Goal: Check status: Check status

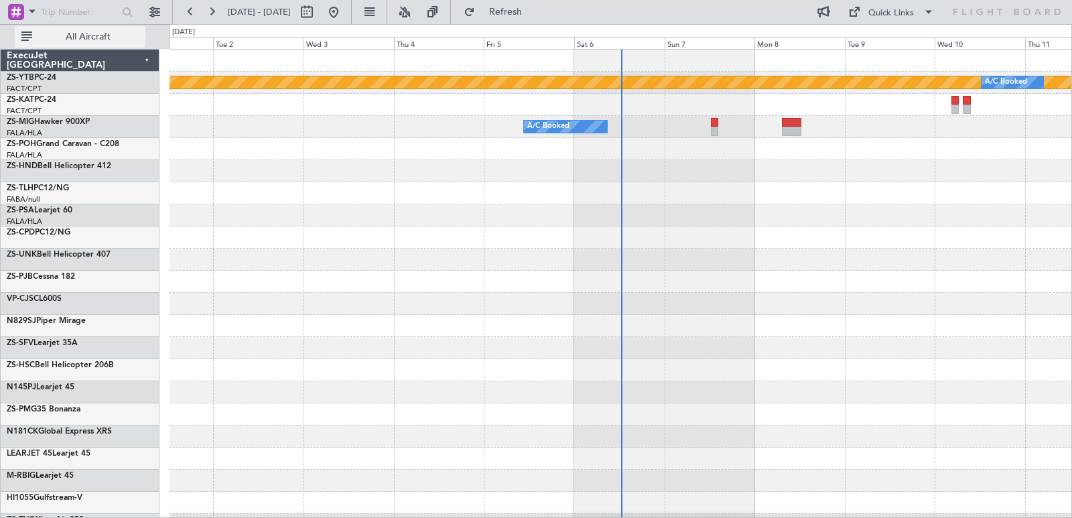
click at [78, 32] on span "All Aircraft" at bounding box center [88, 36] width 107 height 9
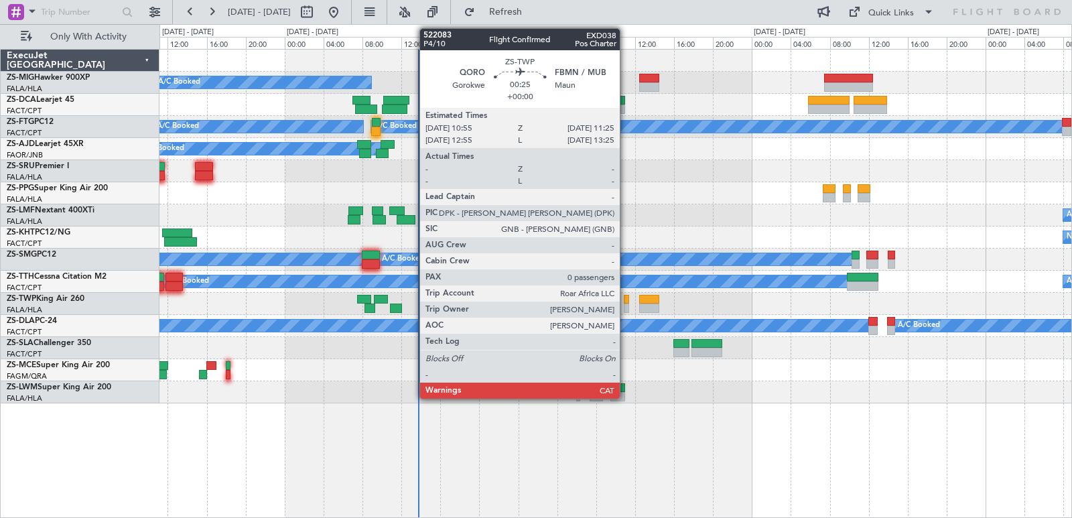
click at [626, 307] on div at bounding box center [626, 307] width 5 height 9
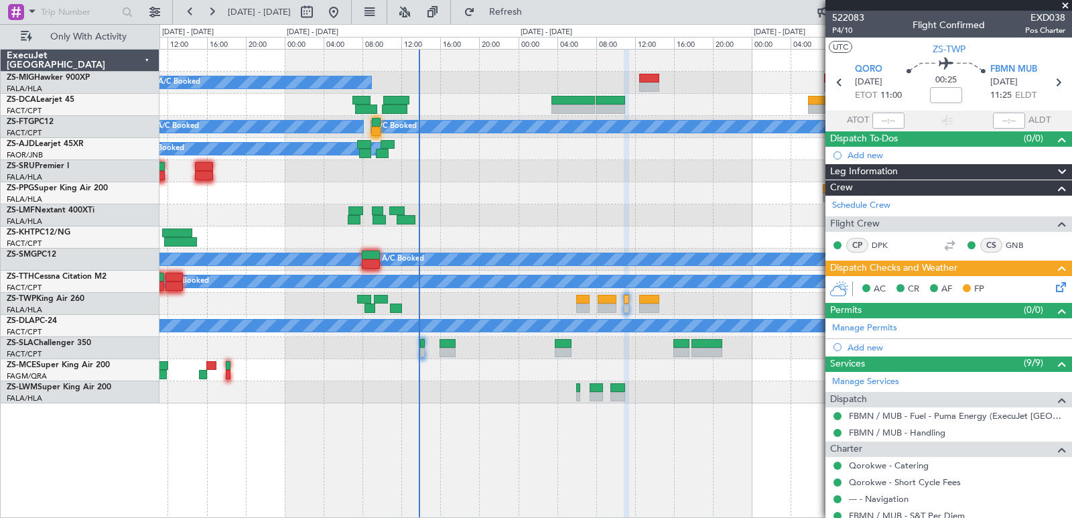
click at [1063, 7] on span at bounding box center [1064, 6] width 13 height 12
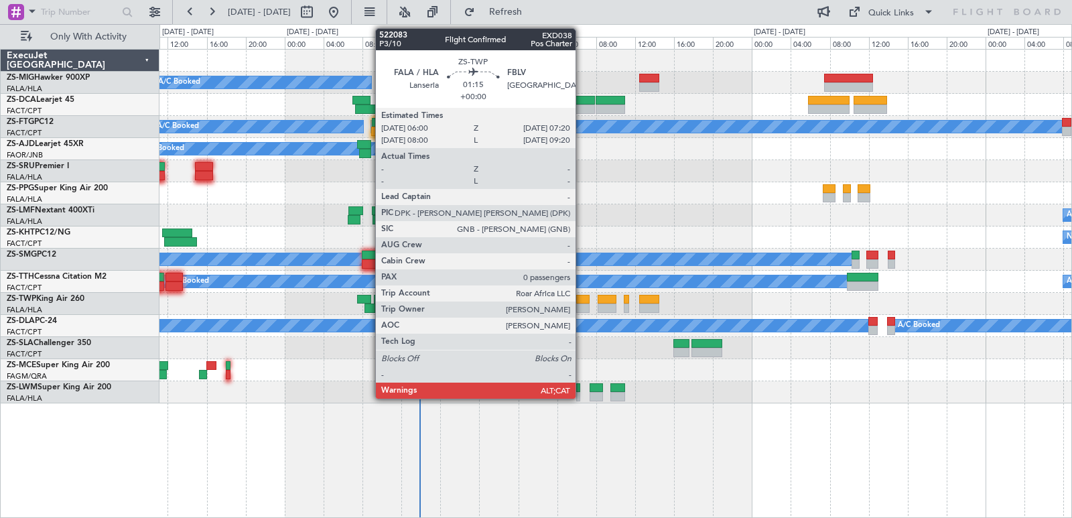
click at [575, 300] on div "A/C Booked" at bounding box center [615, 304] width 912 height 22
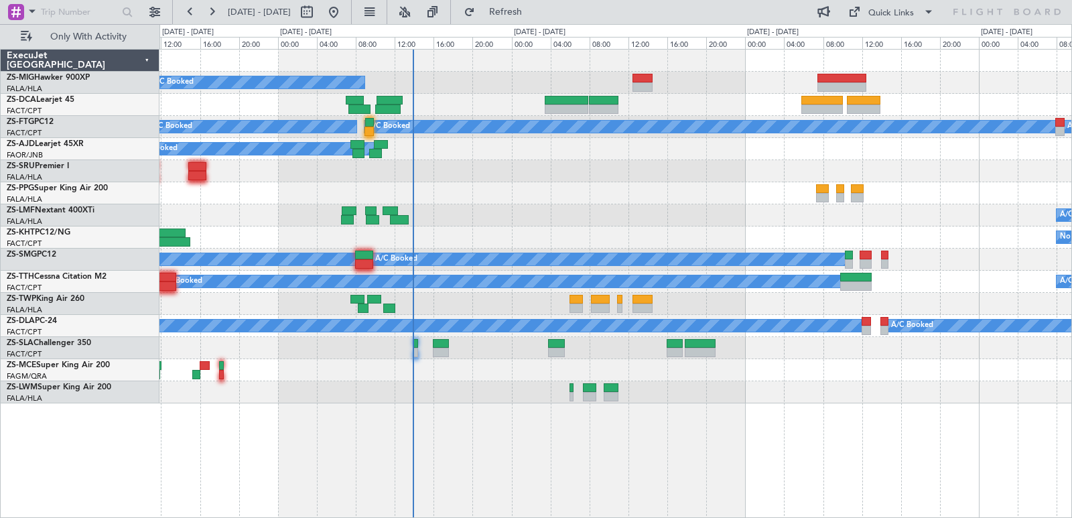
drag, startPoint x: 827, startPoint y: 21, endPoint x: 645, endPoint y: -56, distance: 197.8
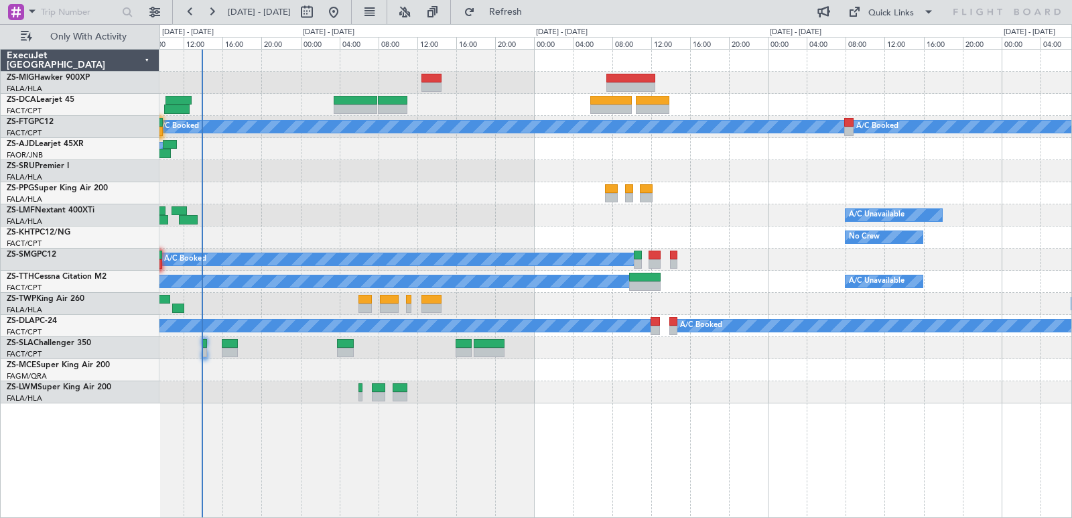
click at [742, 425] on div "A/C Booked A/C Booked A/C Booked A/C Booked A/C Booked A/C Booked A/C Booked A/…" at bounding box center [615, 283] width 912 height 469
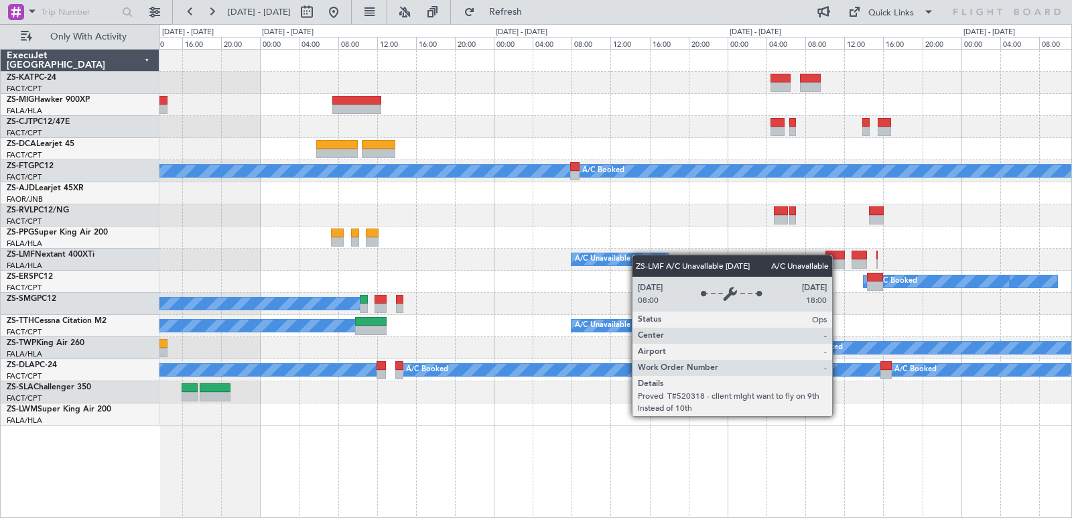
click at [629, 257] on div "A/C Booked A/C Booked A/C Booked A/C Unavailable A/C Booked A/C Booked A/C Book…" at bounding box center [615, 238] width 912 height 376
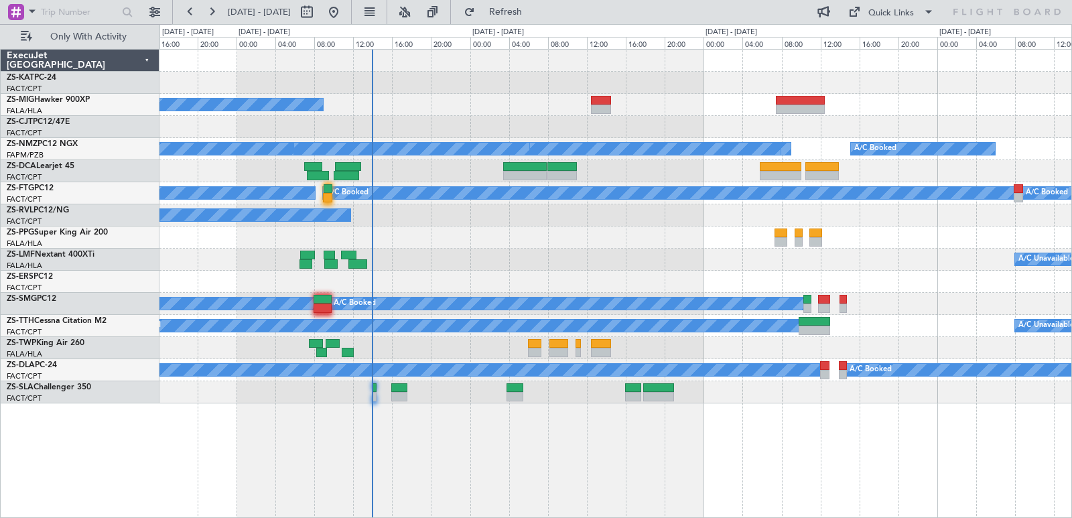
click at [794, 122] on div "A/C Booked A/C Booked A/C Booked A/C Booked A/C Booked A/C Booked A/C Booked A/…" at bounding box center [615, 227] width 912 height 354
